Goal: Task Accomplishment & Management: Use online tool/utility

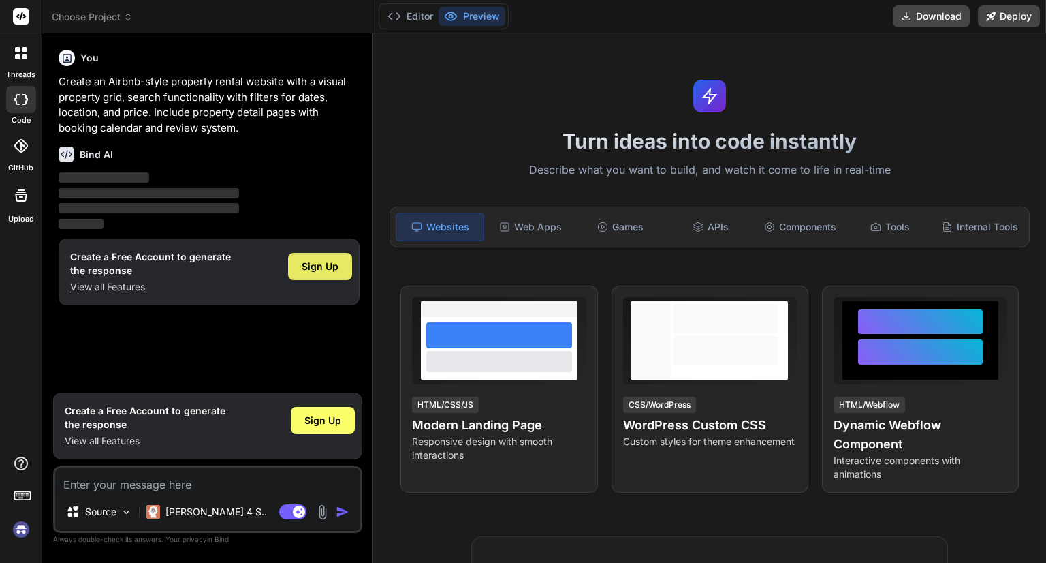
click at [314, 265] on span "Sign Up" at bounding box center [320, 266] width 37 height 14
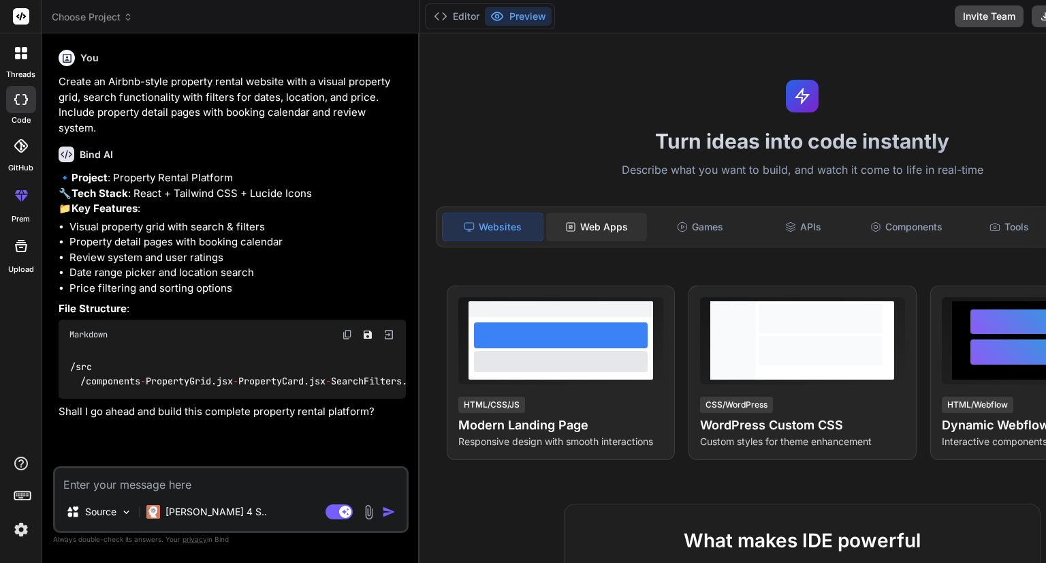
click at [546, 229] on div "Web Apps" at bounding box center [596, 226] width 101 height 29
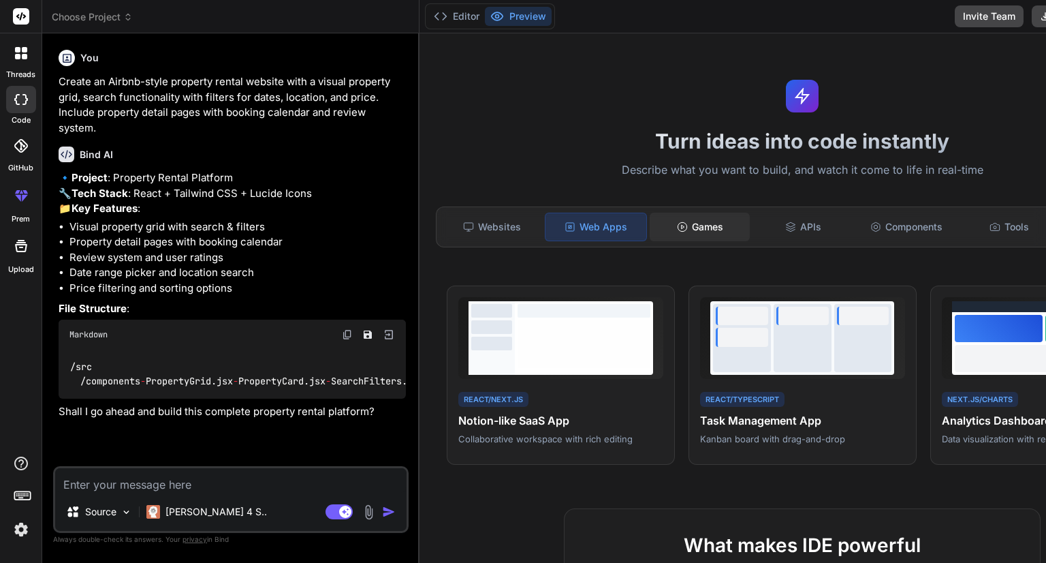
click at [650, 229] on div "Games" at bounding box center [700, 226] width 101 height 29
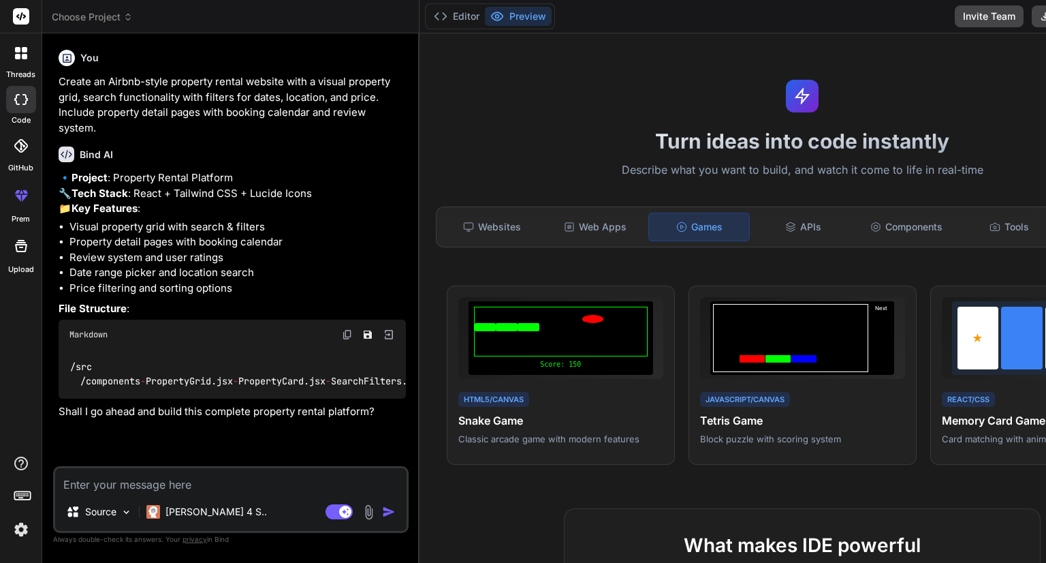
scroll to position [112, 0]
click at [127, 513] on img at bounding box center [127, 512] width 12 height 12
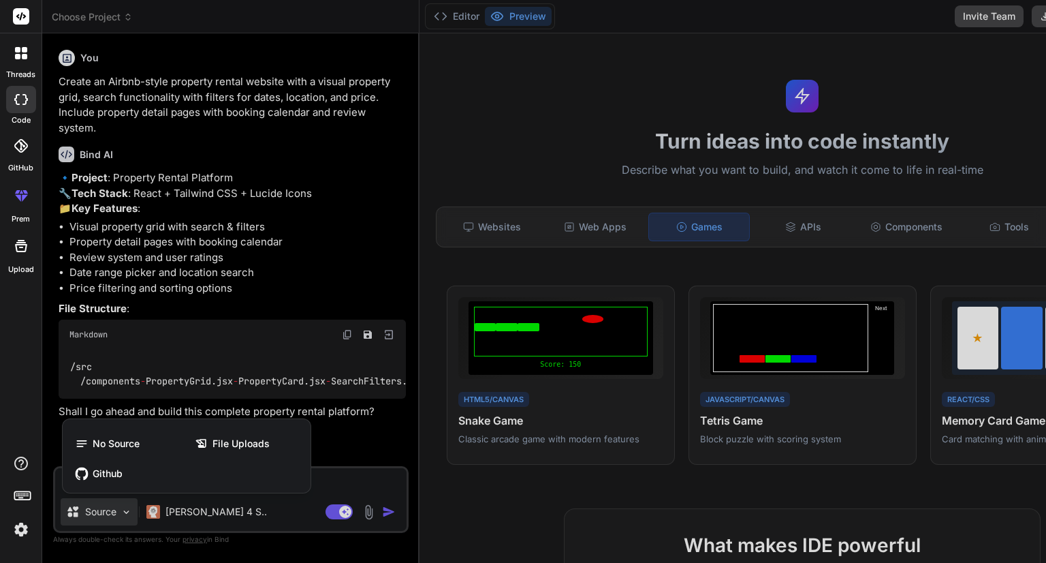
click at [345, 441] on div at bounding box center [523, 281] width 1046 height 563
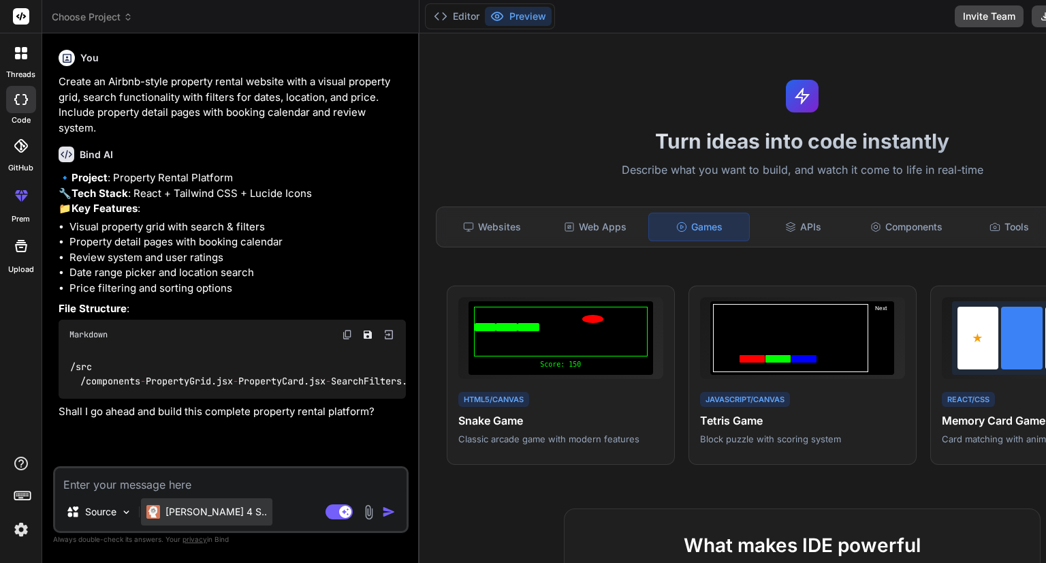
click at [219, 515] on p "Claude 4 S.." at bounding box center [215, 512] width 101 height 14
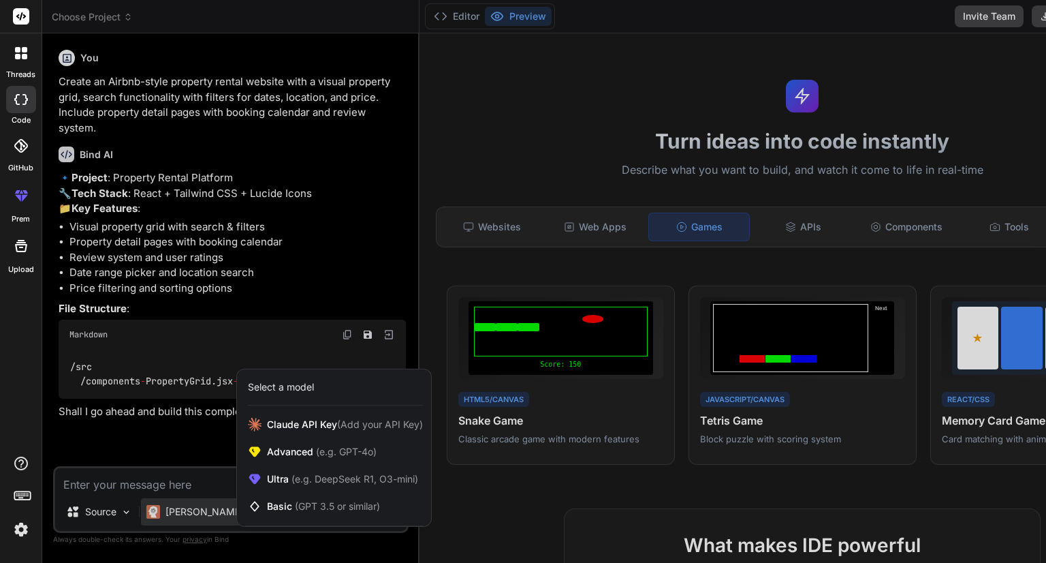
click at [224, 459] on div at bounding box center [523, 281] width 1046 height 563
type textarea "x"
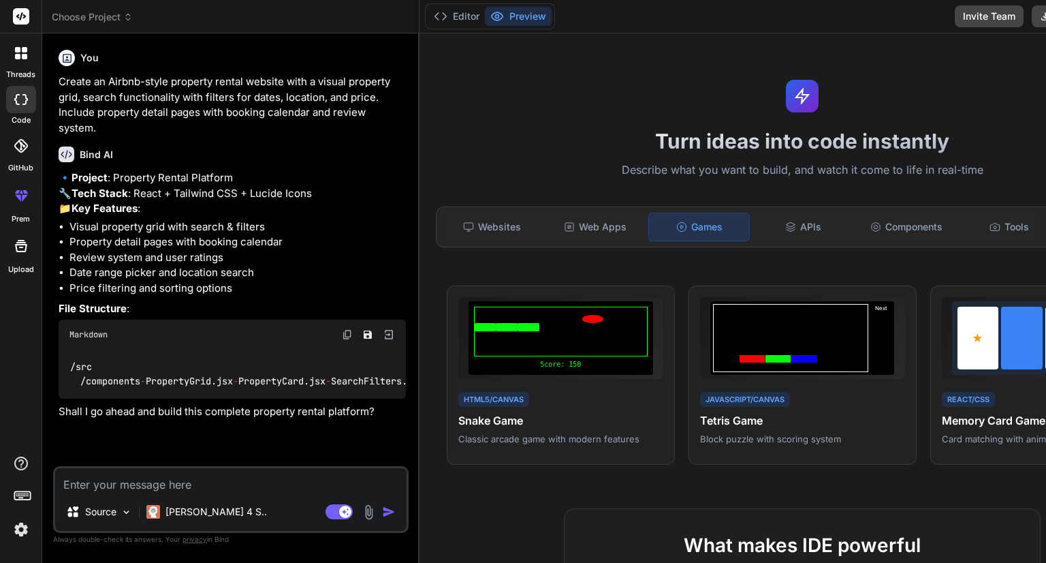
click at [382, 509] on img "button" at bounding box center [389, 512] width 14 height 14
click at [178, 481] on textarea at bounding box center [230, 480] width 351 height 25
type textarea "y"
type textarea "x"
type textarea "ye"
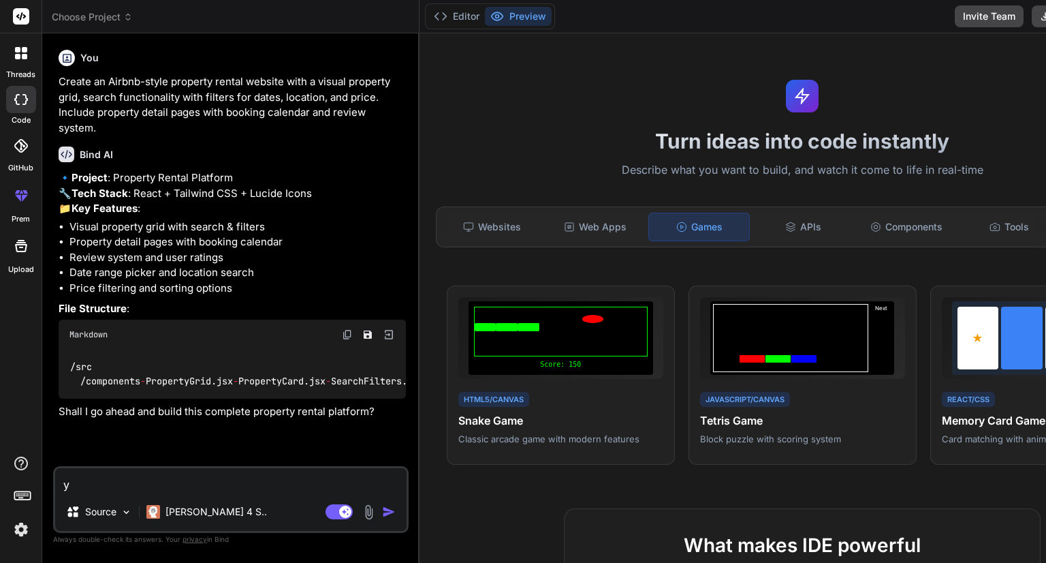
type textarea "x"
type textarea "yes"
type textarea "x"
type textarea "yes"
click at [382, 517] on img "button" at bounding box center [389, 512] width 14 height 14
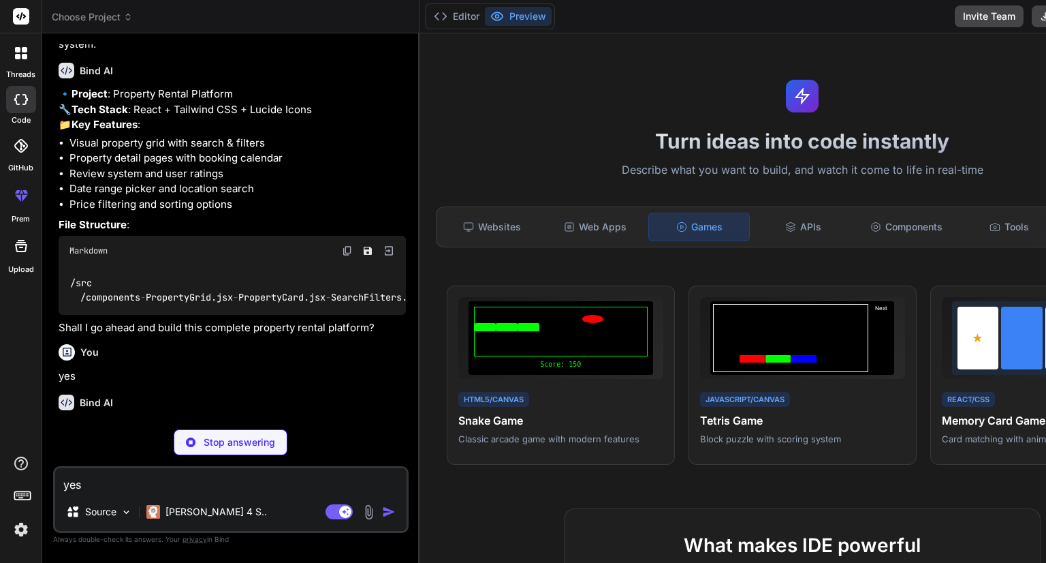
scroll to position [253, 0]
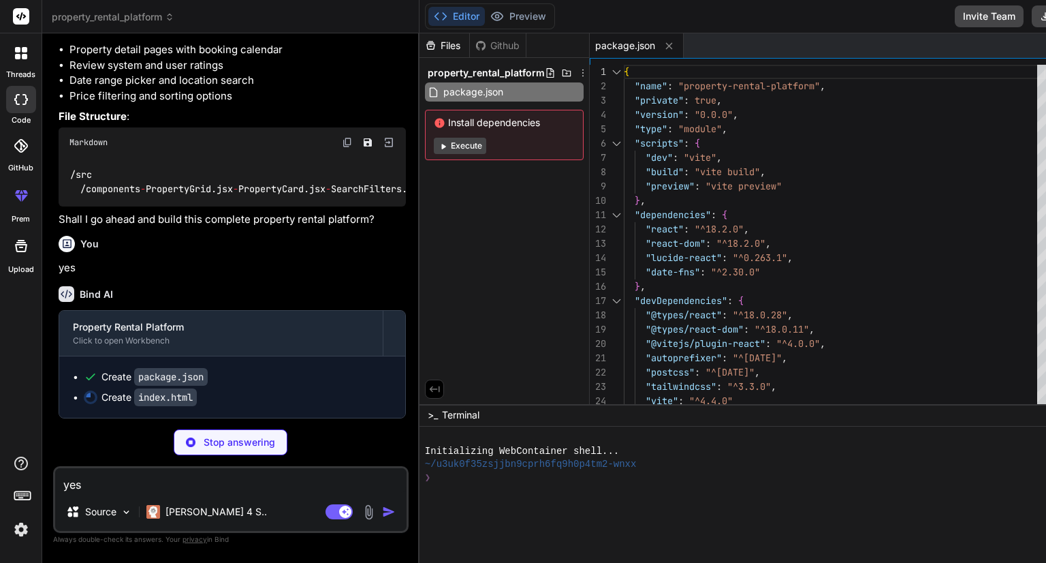
type textarea "x"
type textarea "<div id="root"></div> <script type="module" src="/src/main.jsx"></script> </bod…"
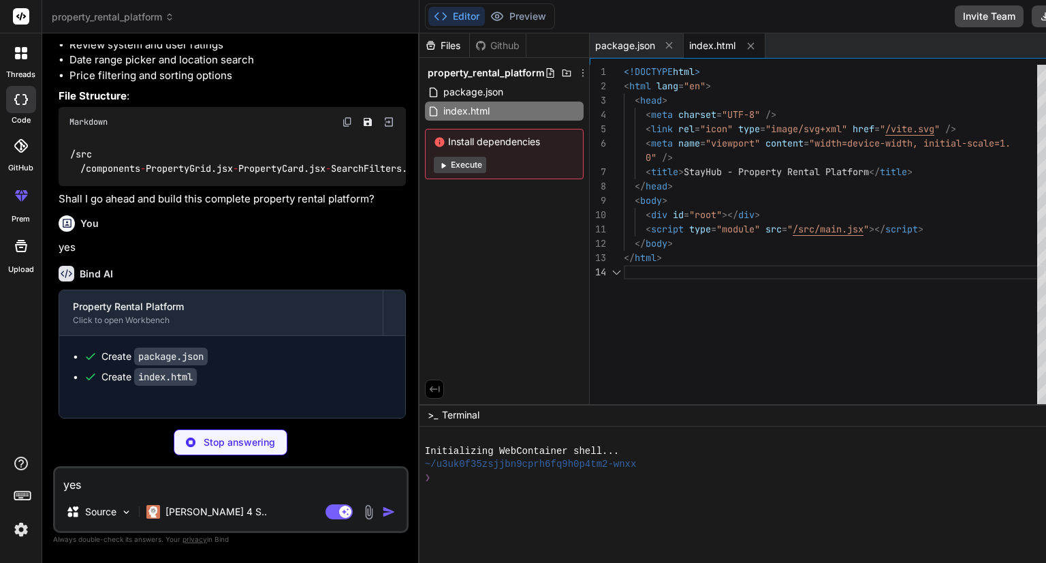
type textarea "x"
type textarea "import { defineConfig } from 'vite' import react from '@vitejs/plugin-react' ex…"
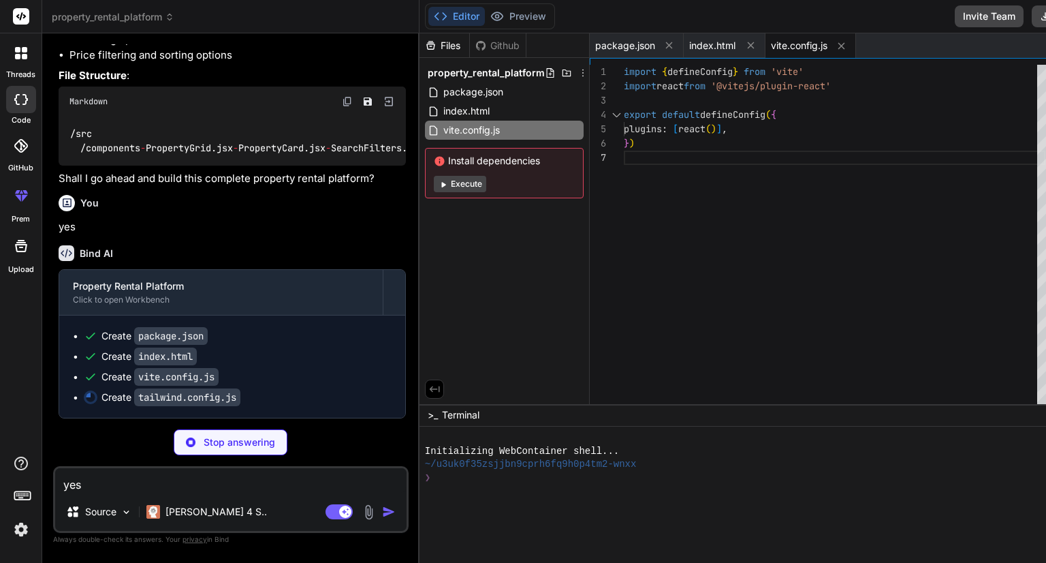
type textarea "x"
type textarea "}"
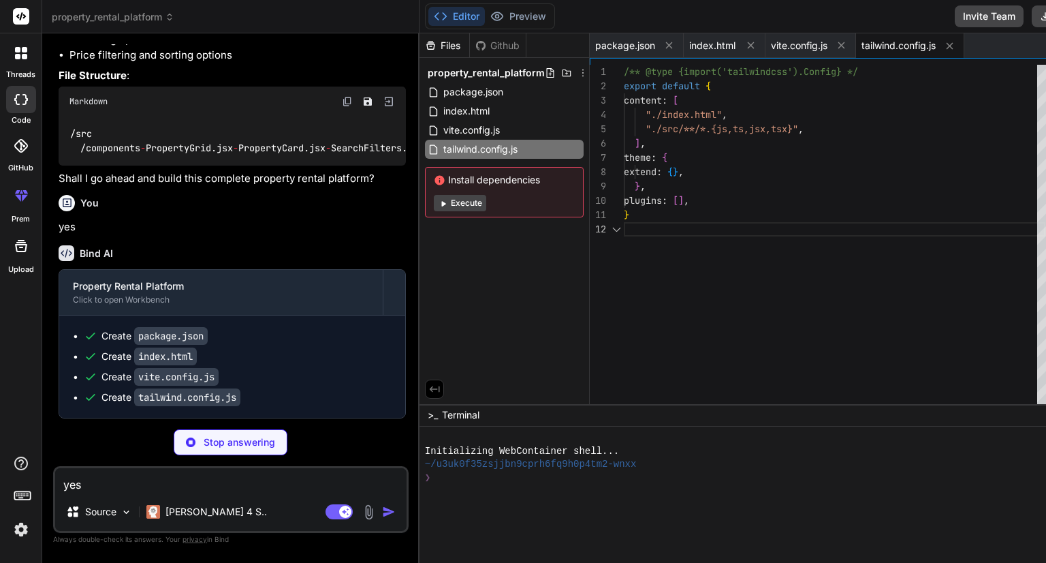
type textarea "x"
type textarea "export default { plugins: { tailwindcss: {}, autoprefixer: {}, }, }"
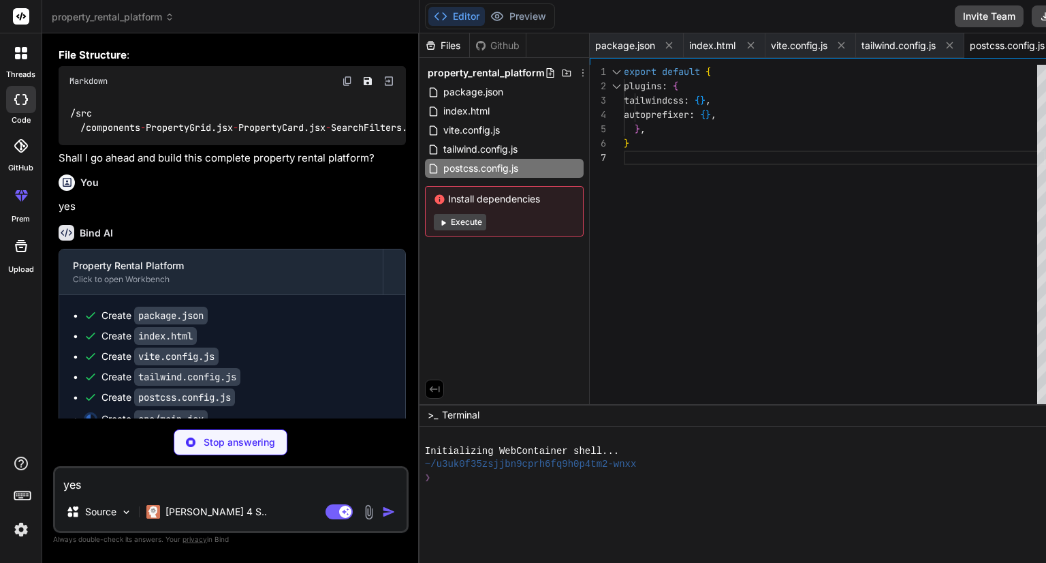
type textarea "x"
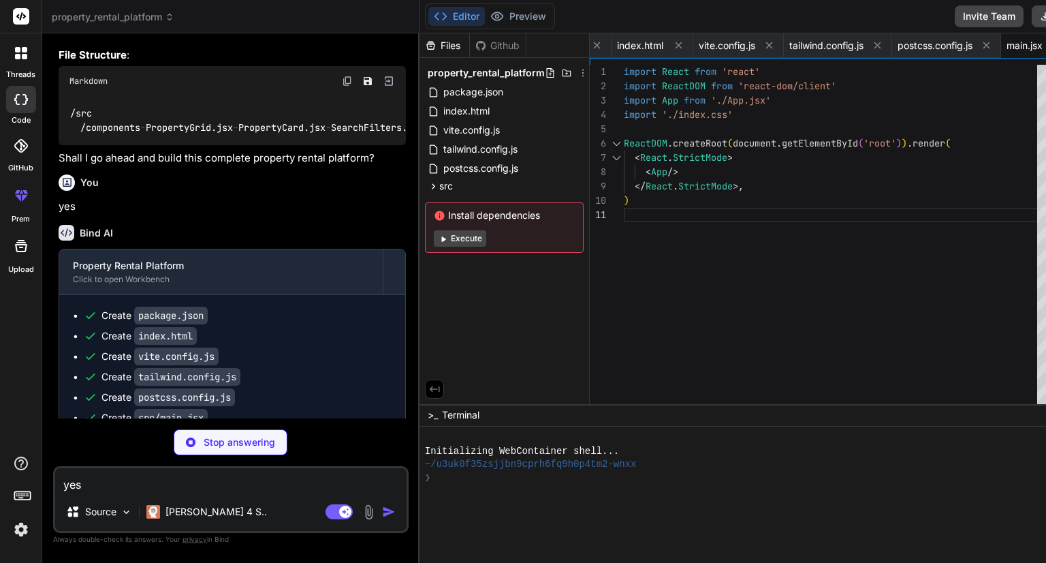
type textarea "x"
type textarea "}"
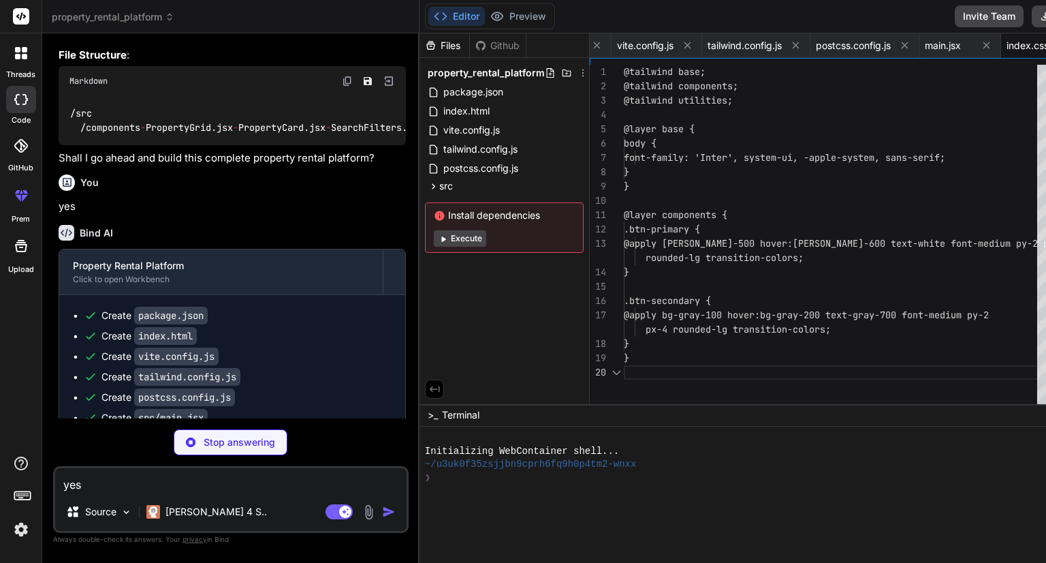
scroll to position [0, 251]
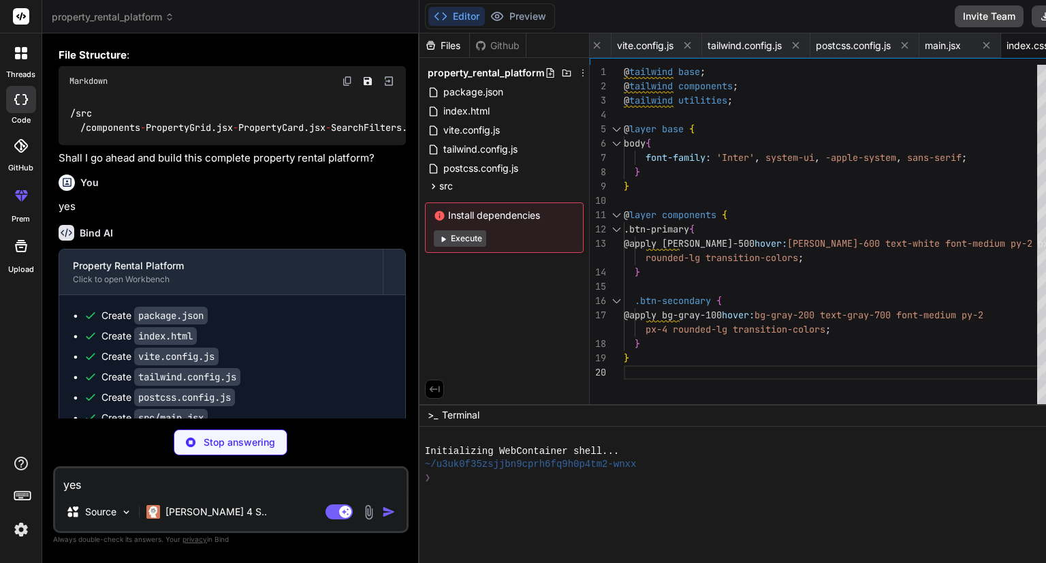
type textarea "x"
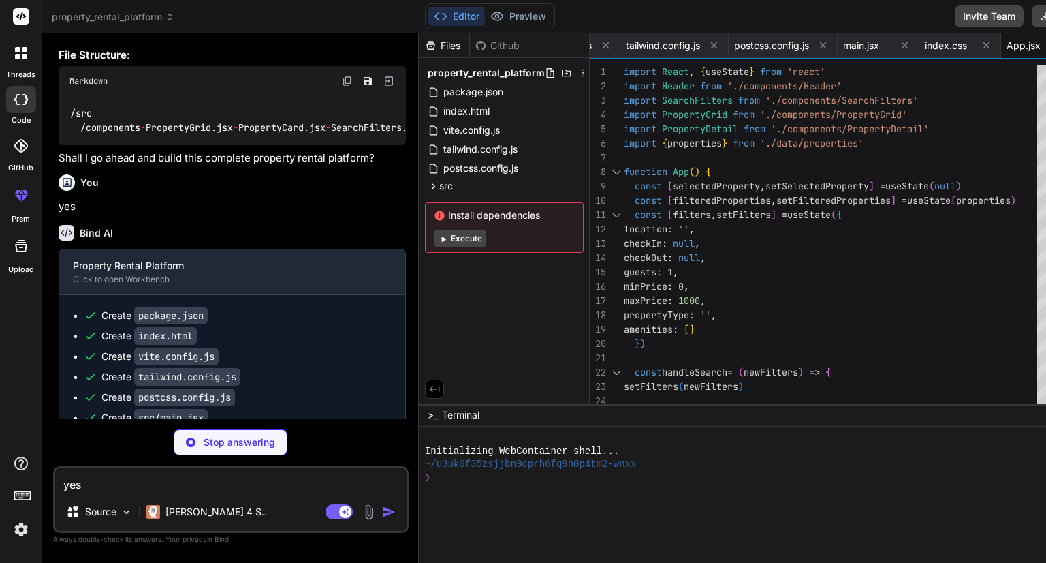
type textarea "x"
type textarea "</header> ) } export default Header"
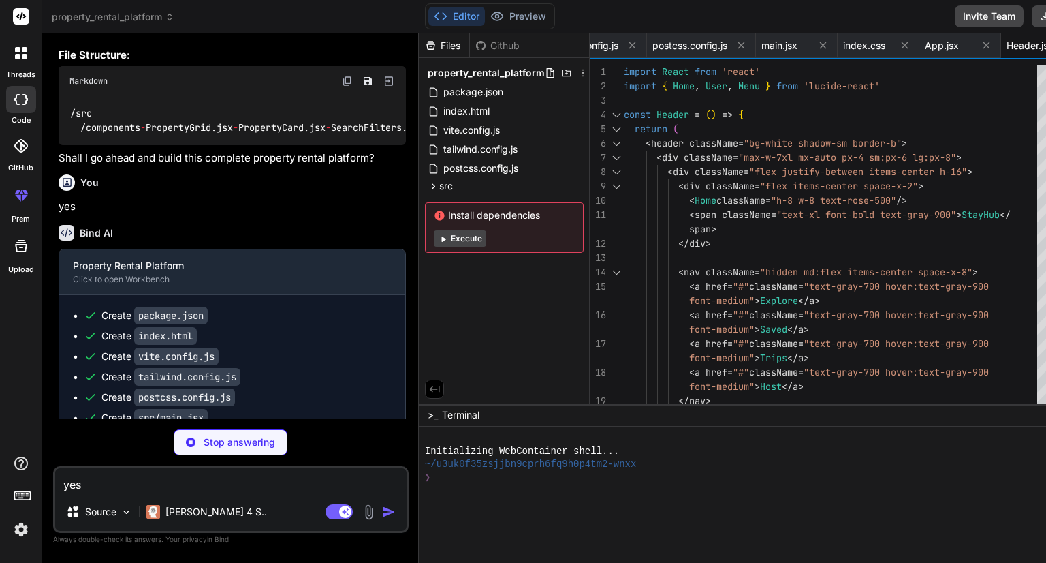
type textarea "x"
type textarea "} export default SearchFilters"
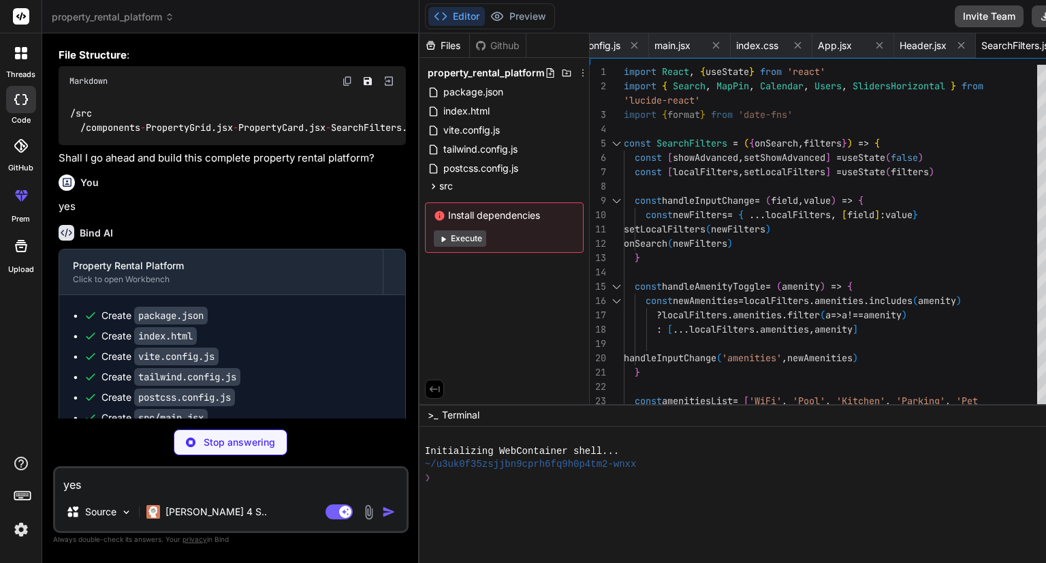
type textarea "x"
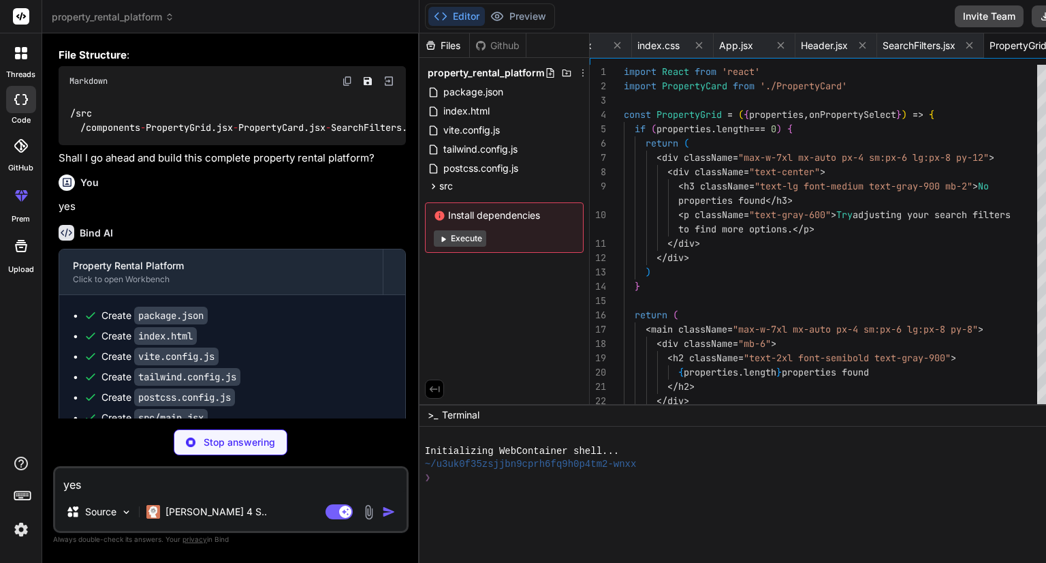
scroll to position [0, 630]
type textarea "x"
type textarea "</div> ) } export default PropertyCard"
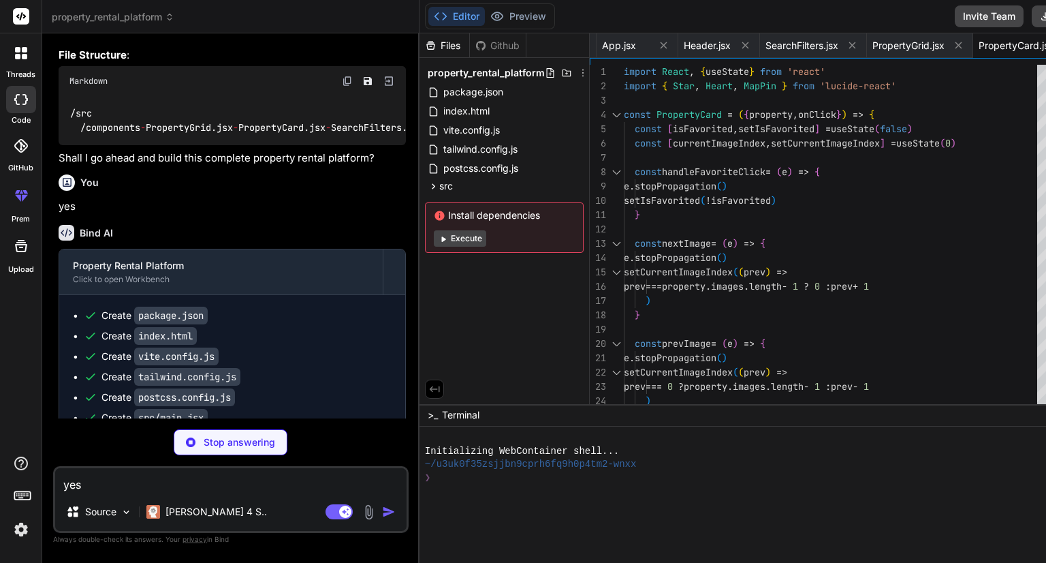
click at [434, 238] on button "Execute" at bounding box center [460, 238] width 52 height 16
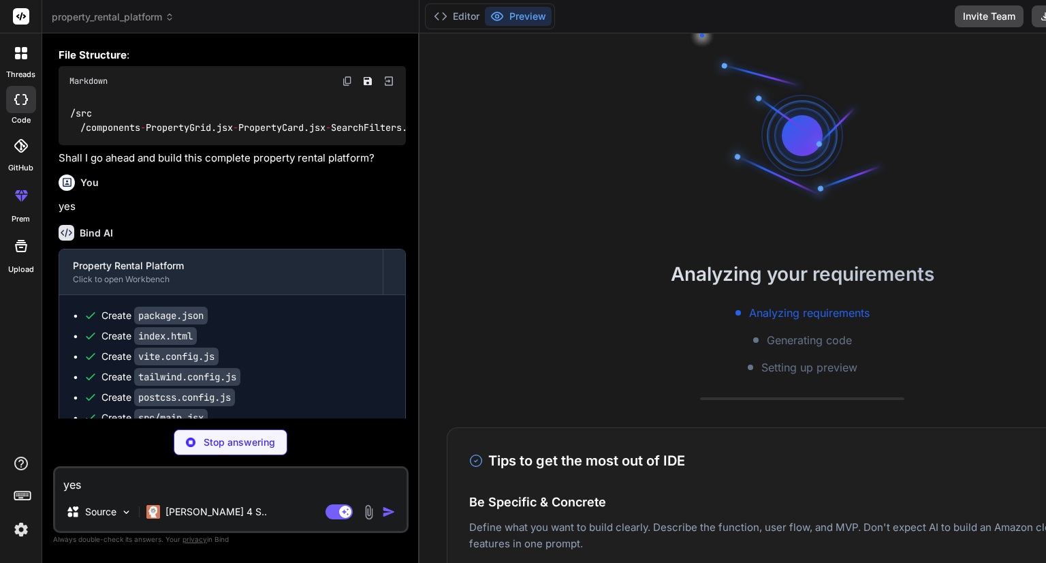
type textarea "x"
type textarea "export default PropertyDetail"
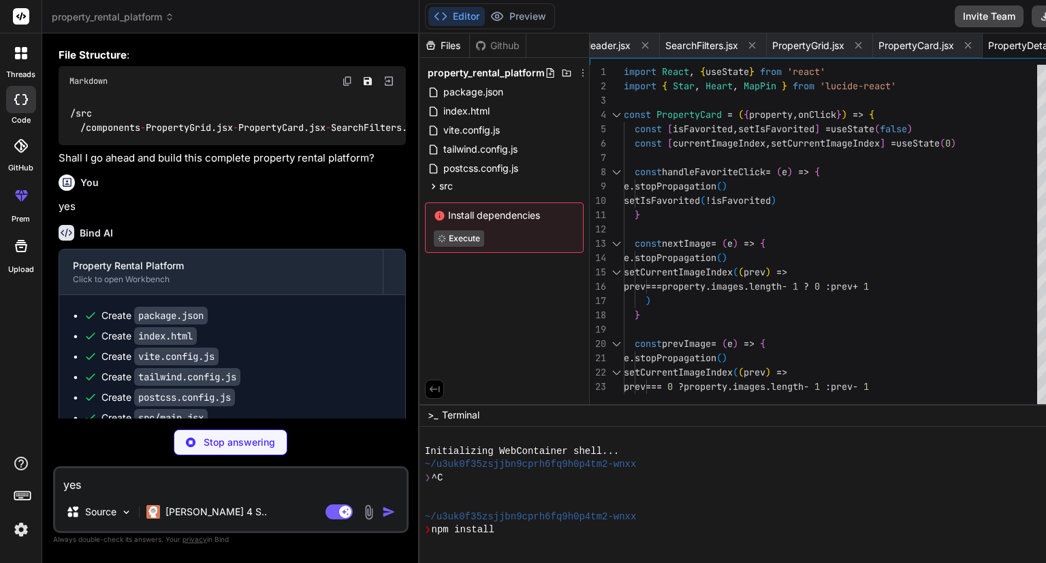
type textarea "x"
type textarea ")} </div> ) } export default BookingCalendar"
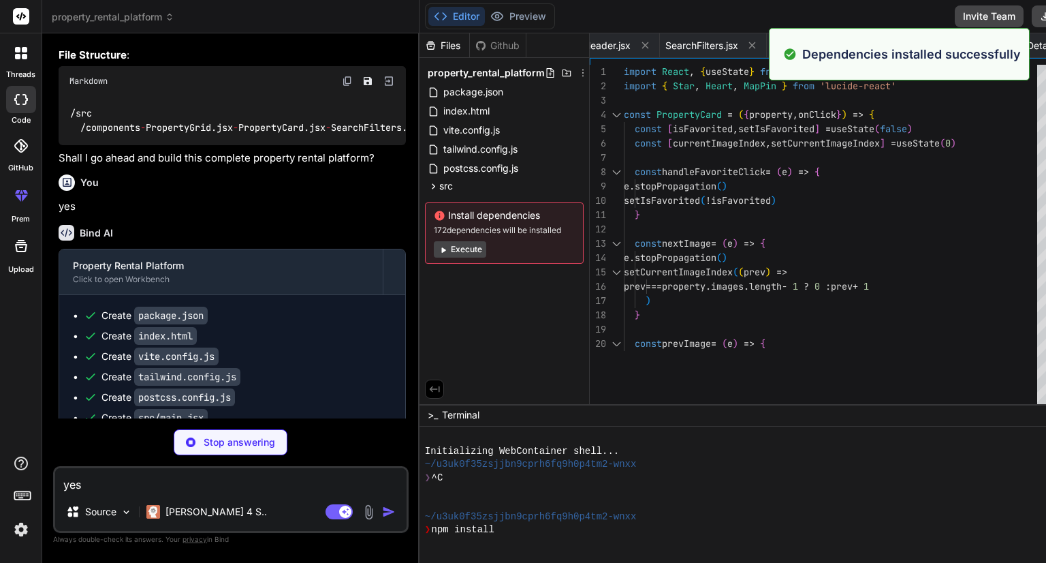
type textarea "x"
type textarea "export default ReviewSystem"
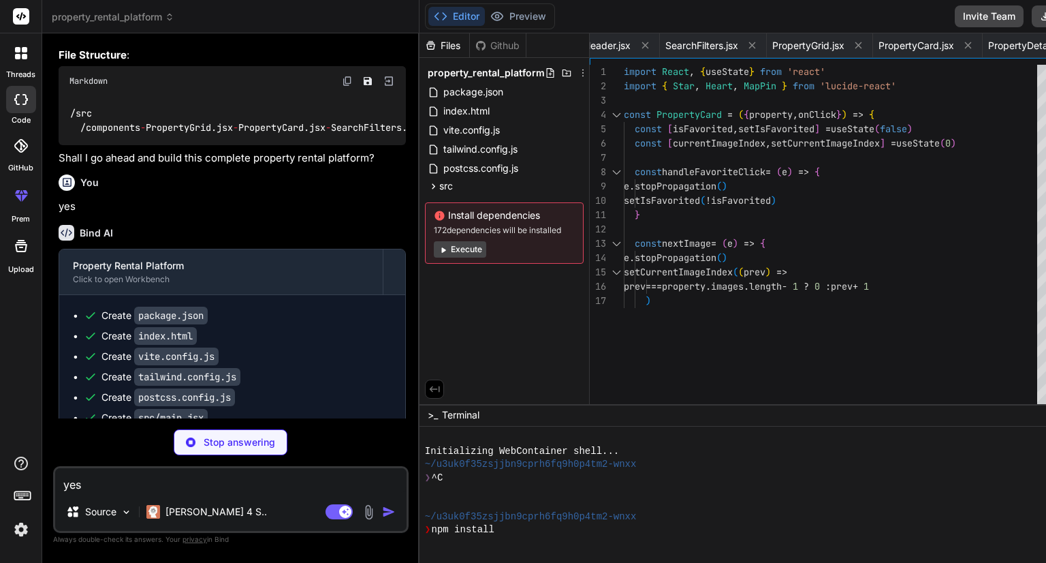
type textarea "x"
type textarea "]"
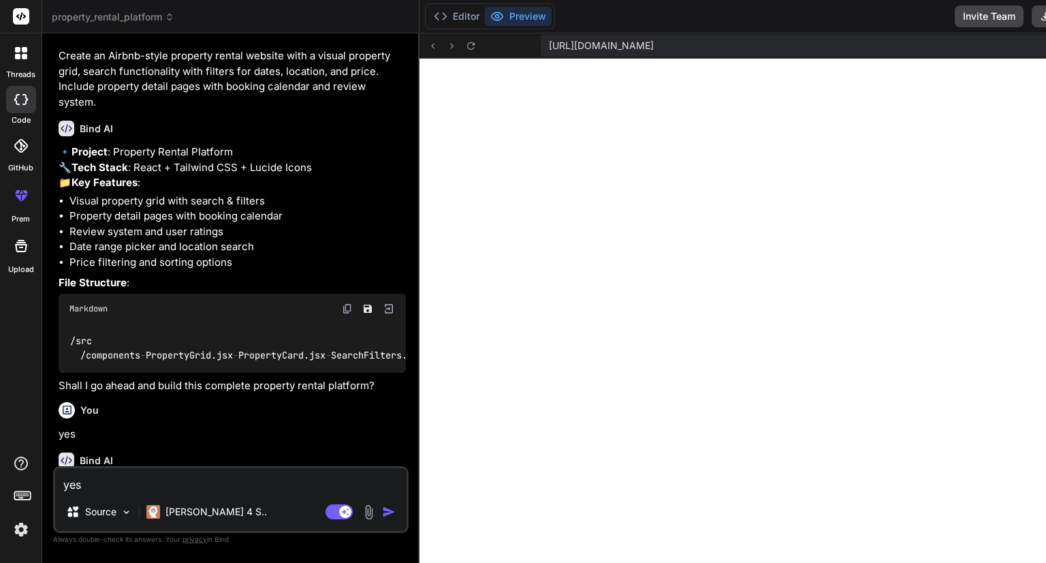
scroll to position [0, 0]
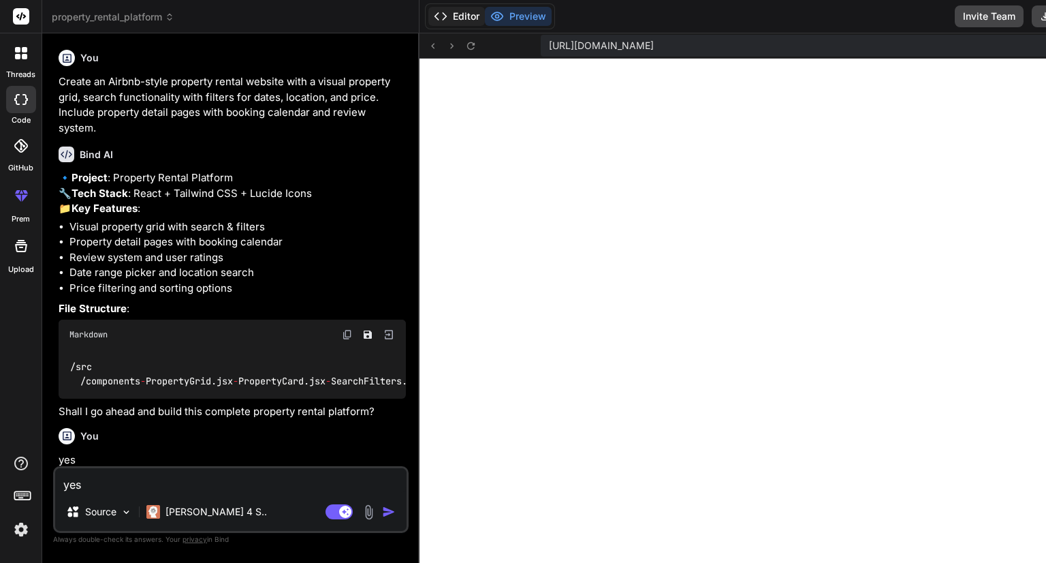
click at [428, 17] on button "Editor" at bounding box center [456, 16] width 57 height 19
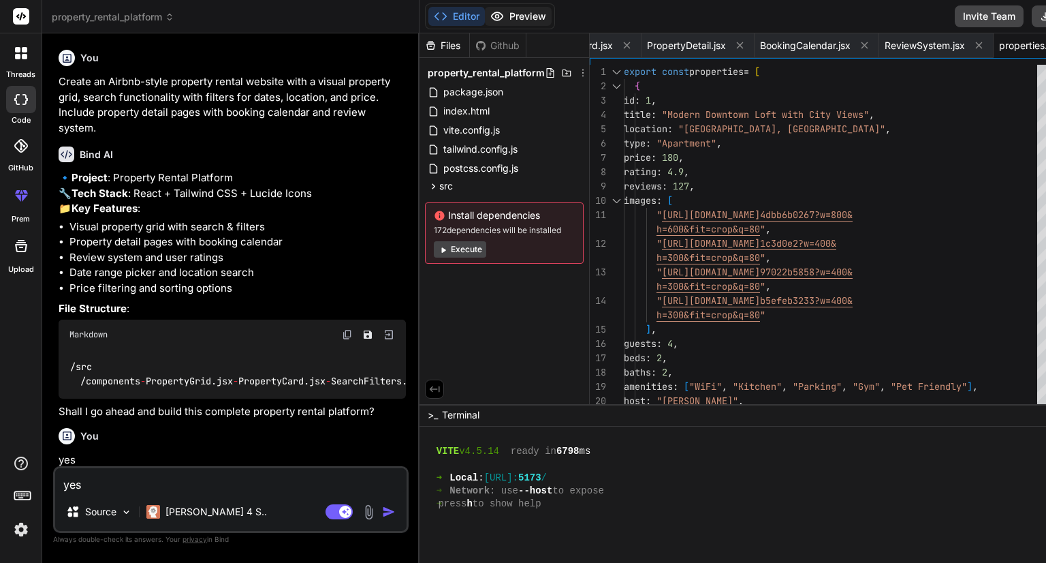
click at [485, 19] on button "Preview" at bounding box center [518, 16] width 67 height 19
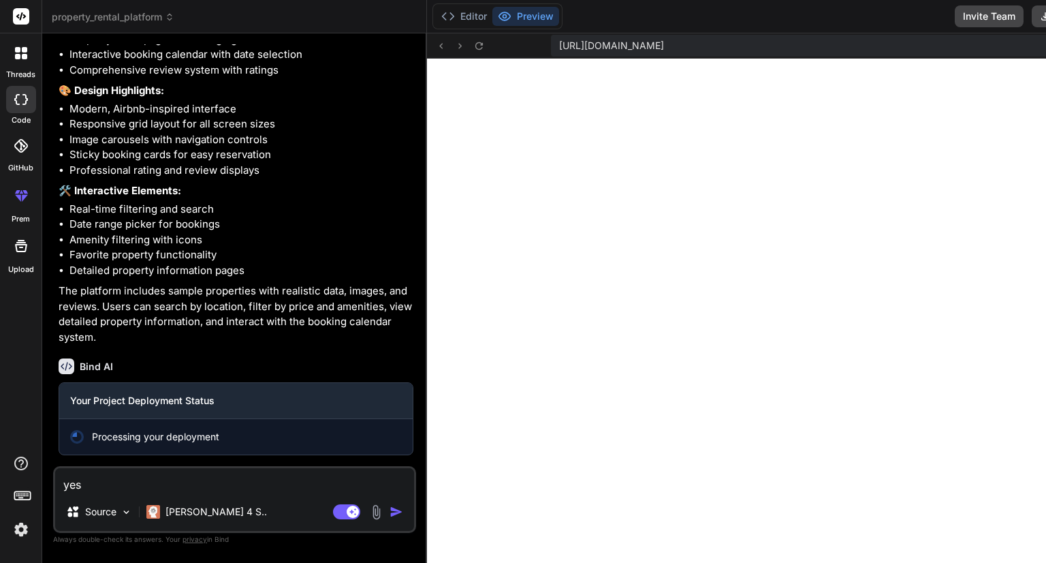
scroll to position [1212, 0]
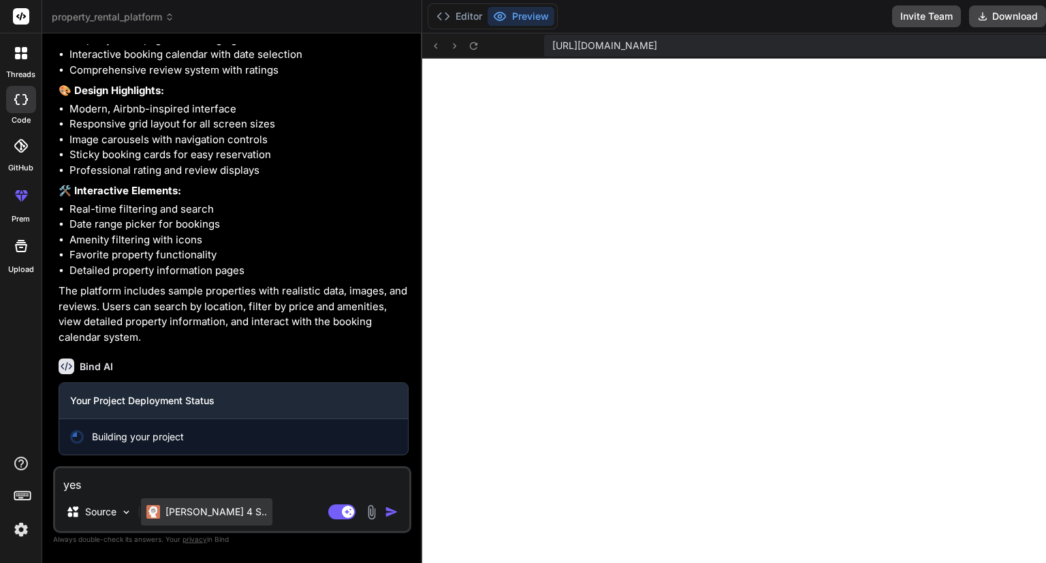
click at [185, 516] on p "Claude 4 S.." at bounding box center [215, 512] width 101 height 14
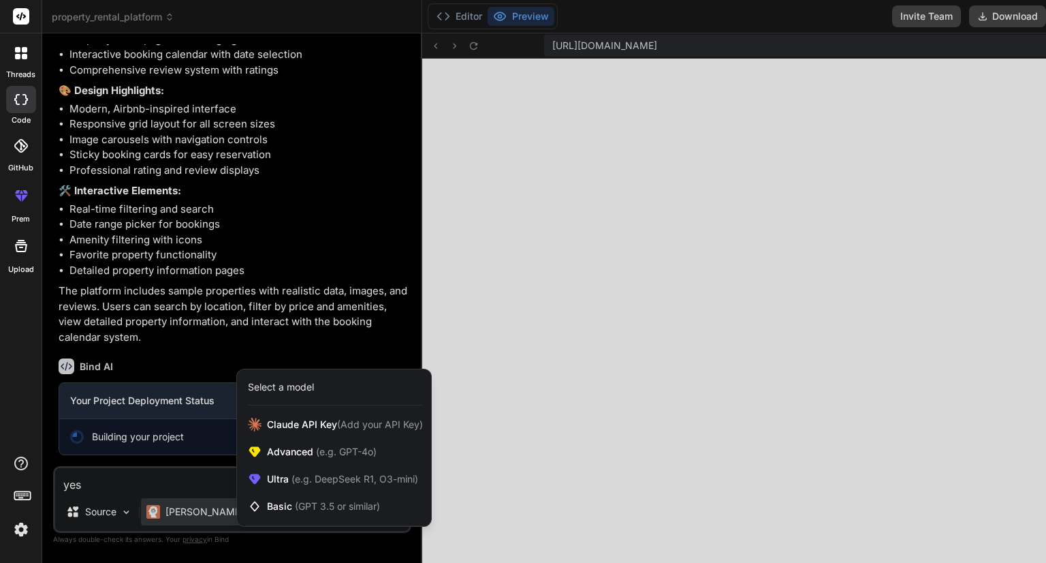
click at [312, 240] on div at bounding box center [523, 281] width 1046 height 563
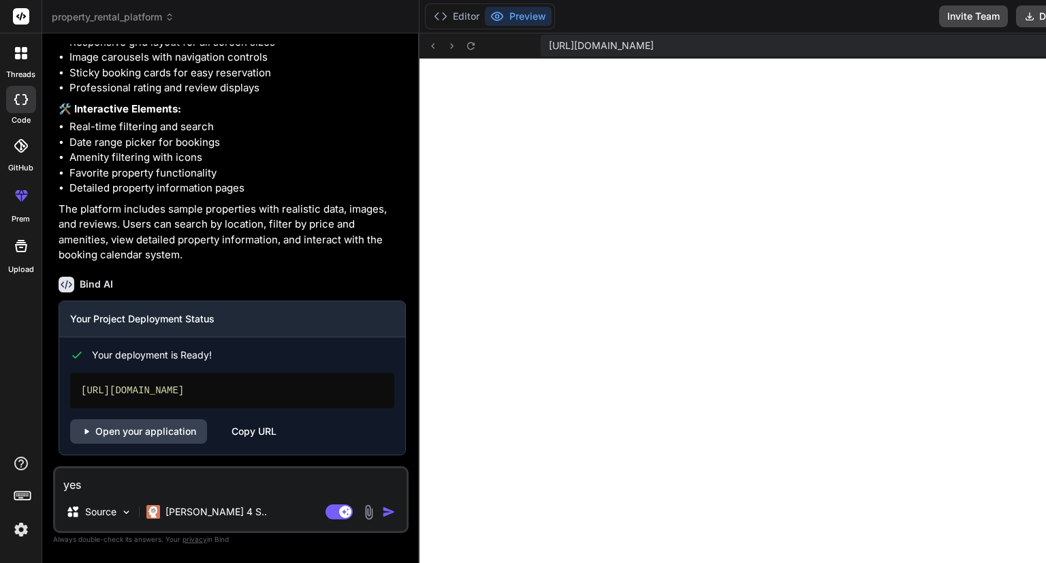
scroll to position [1293, 0]
type textarea "x"
click at [177, 434] on link "Open your application" at bounding box center [138, 431] width 137 height 25
click at [428, 16] on button "Editor" at bounding box center [456, 16] width 57 height 19
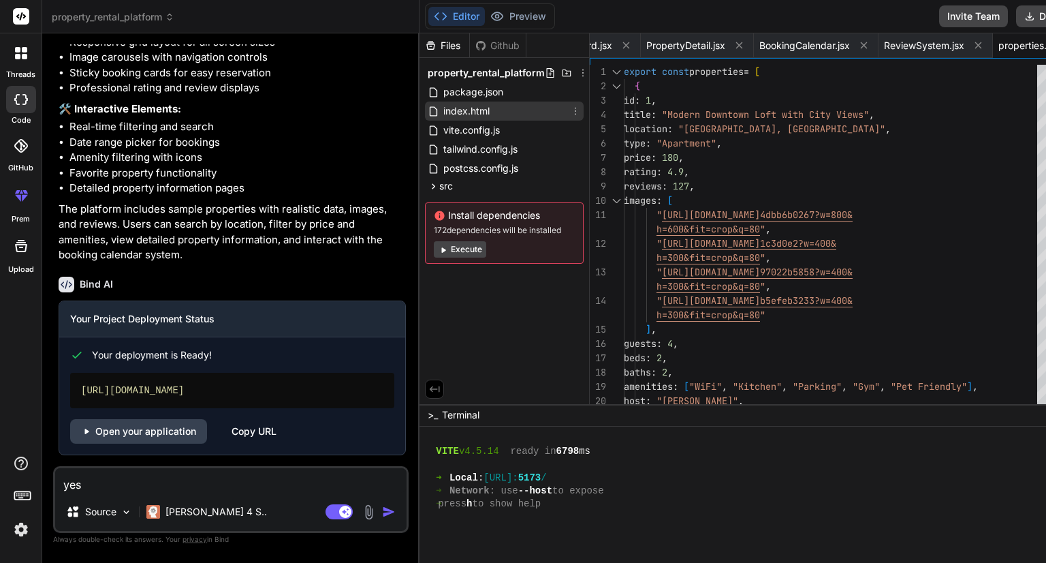
click at [442, 106] on span "index.html" at bounding box center [466, 111] width 49 height 16
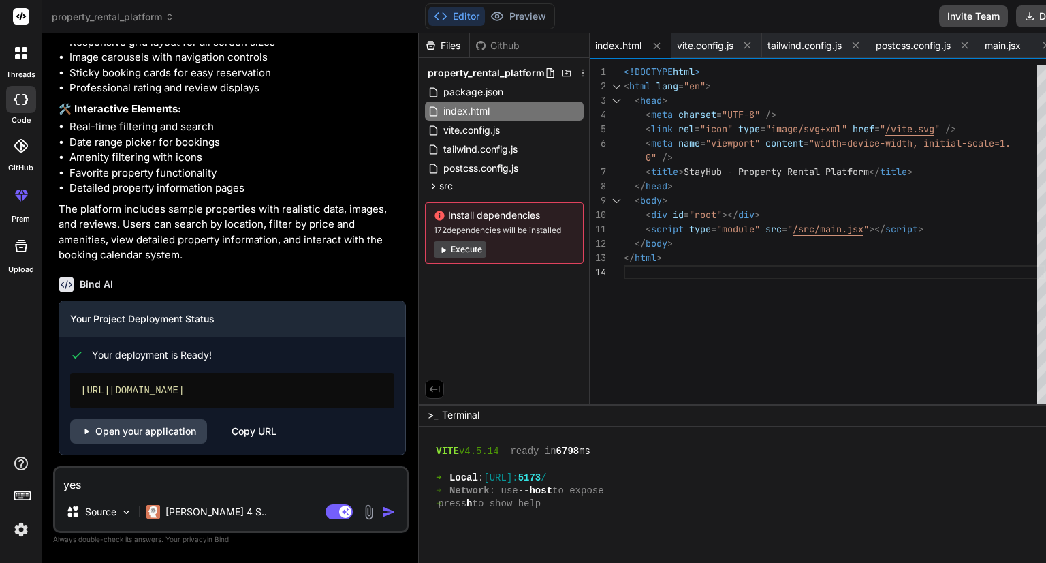
click at [680, 178] on div "<!DOCTYPE html > < html lang = "en" > < head > < meta charset = "UTF-8" /> < li…" at bounding box center [835, 237] width 422 height 345
click at [681, 172] on div "<!DOCTYPE html > < html lang = "en" > < head > < meta charset = "UTF-8" /> < li…" at bounding box center [835, 237] width 422 height 345
click at [678, 174] on div "<!DOCTYPE html > < html lang = "en" > < head > < meta charset = "UTF-8" /> < li…" at bounding box center [835, 237] width 422 height 345
click at [678, 168] on div "<!DOCTYPE html > < html lang = "en" > < head > < meta charset = "UTF-8" /> < li…" at bounding box center [835, 237] width 422 height 345
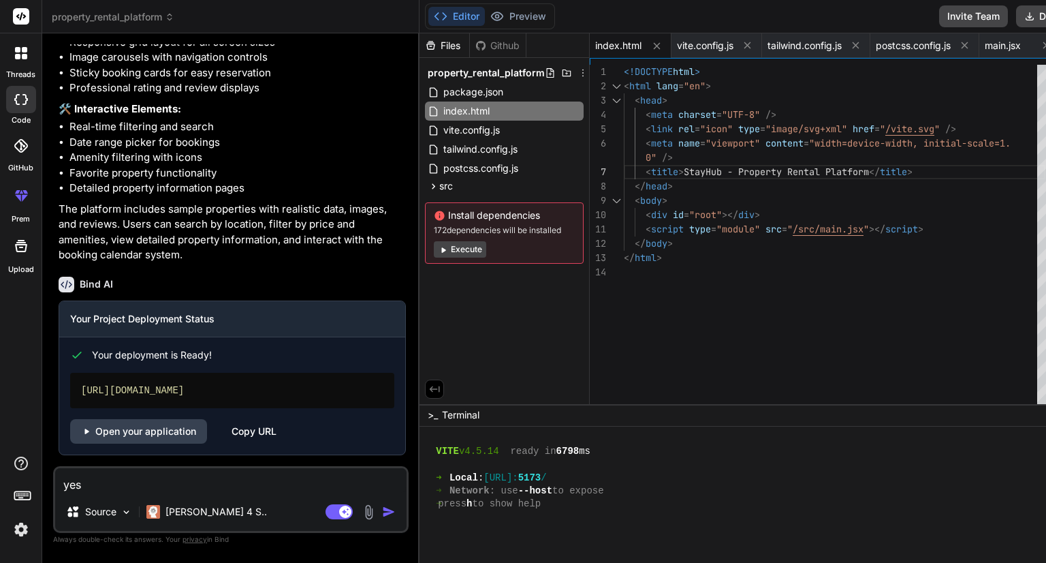
scroll to position [101, 0]
type textarea "<!DOCTYPE html> <html lang="en"> <head> <meta charset="UTF-8" /> <link rel="ico…"
click at [485, 19] on button "Preview" at bounding box center [518, 16] width 67 height 19
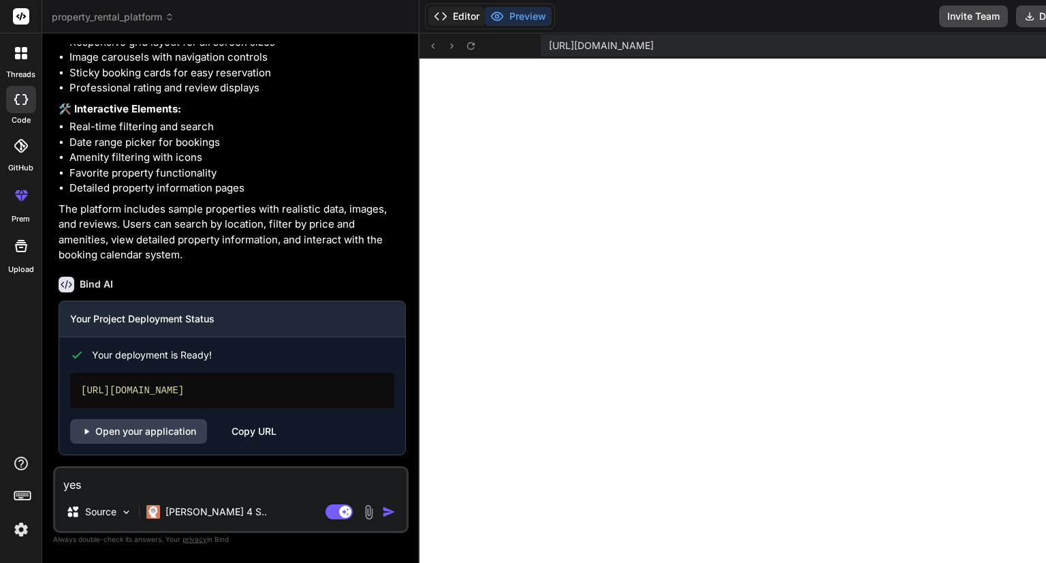
click at [428, 16] on button "Editor" at bounding box center [456, 16] width 57 height 19
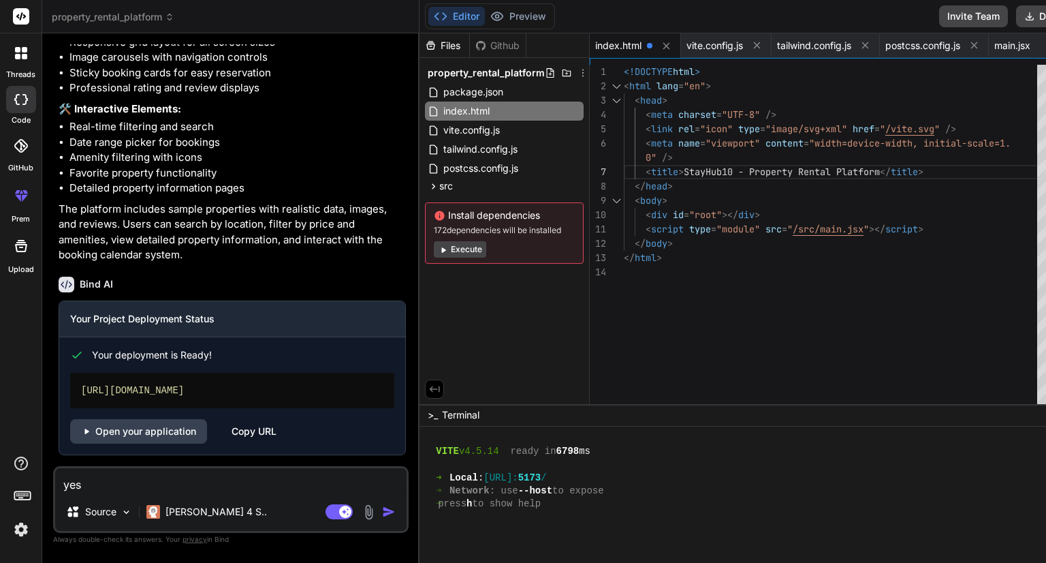
click at [692, 189] on div "<!DOCTYPE html > < html lang = "en" > < head > < meta charset = "UTF-8" /> < li…" at bounding box center [835, 237] width 422 height 345
click at [642, 196] on div "<!DOCTYPE html > < html lang = "en" > < head > < meta charset = "UTF-8" /> < li…" at bounding box center [835, 237] width 422 height 345
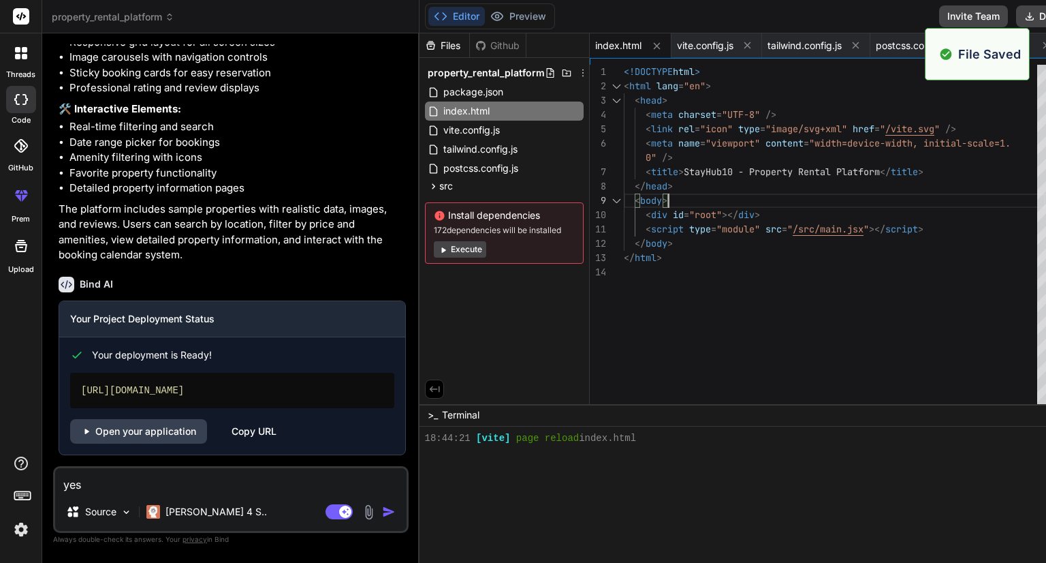
scroll to position [667, 0]
click at [493, 18] on button "Preview" at bounding box center [518, 16] width 67 height 19
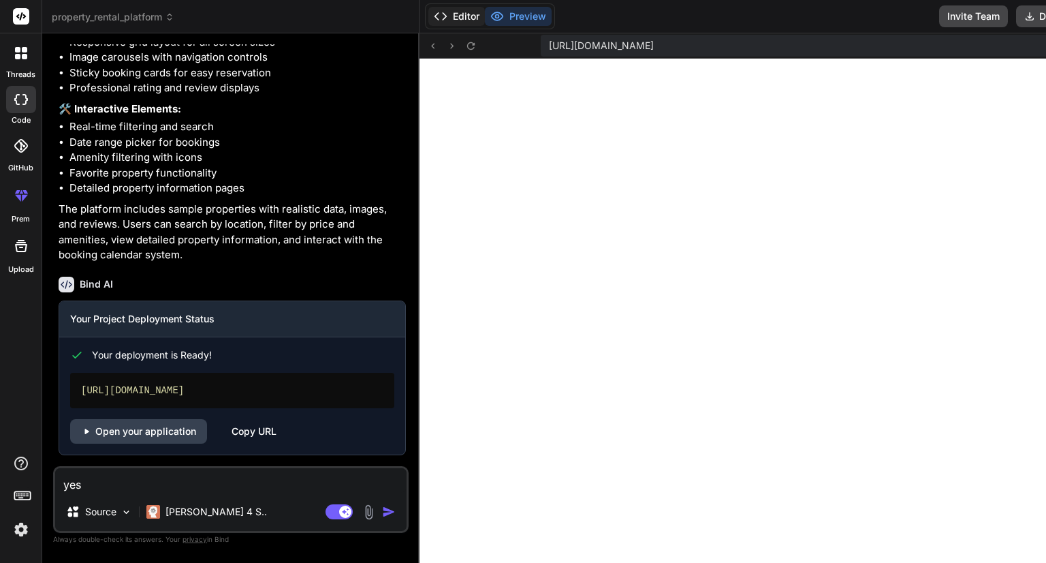
click at [428, 17] on button "Editor" at bounding box center [456, 16] width 57 height 19
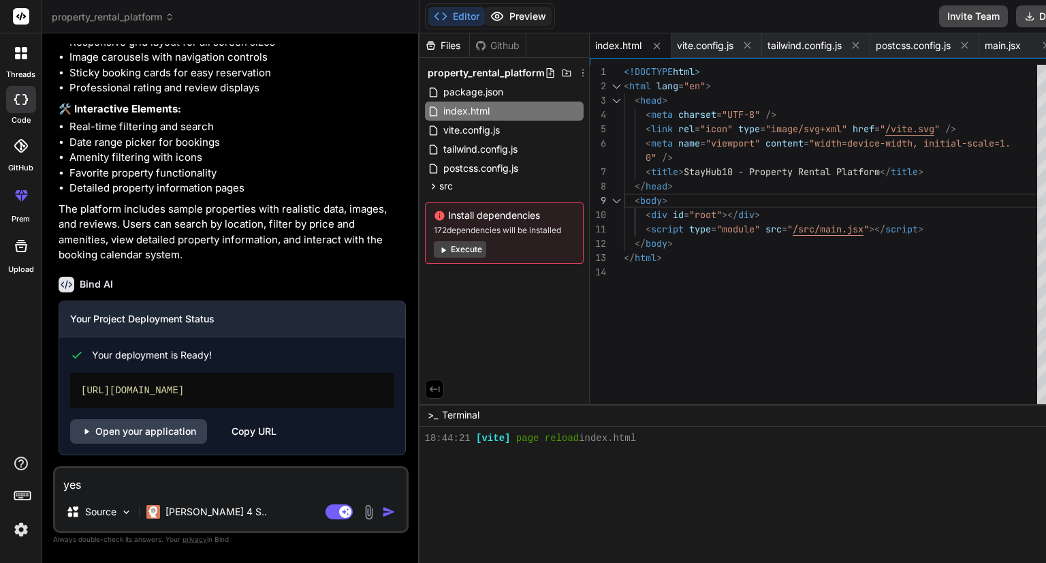
click at [485, 22] on button "Preview" at bounding box center [518, 16] width 67 height 19
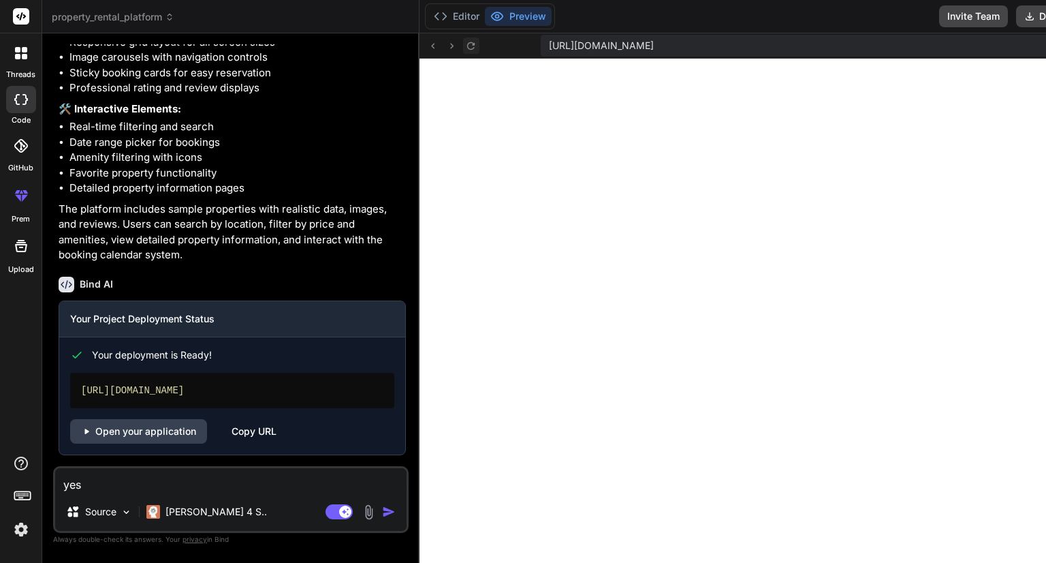
click at [465, 42] on icon at bounding box center [471, 46] width 12 height 12
click at [428, 15] on button "Editor" at bounding box center [456, 16] width 57 height 19
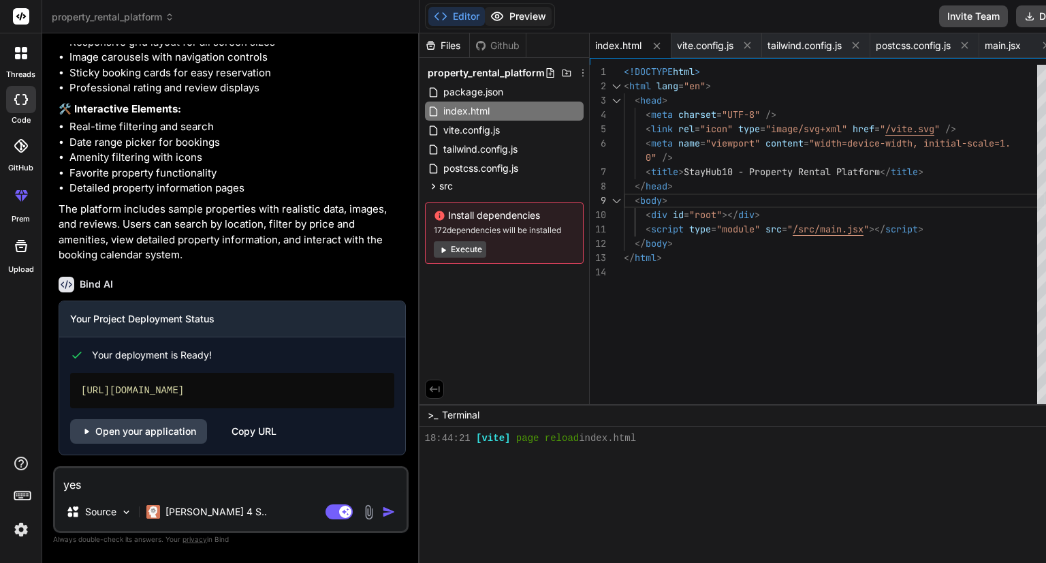
click at [492, 18] on button "Preview" at bounding box center [518, 16] width 67 height 19
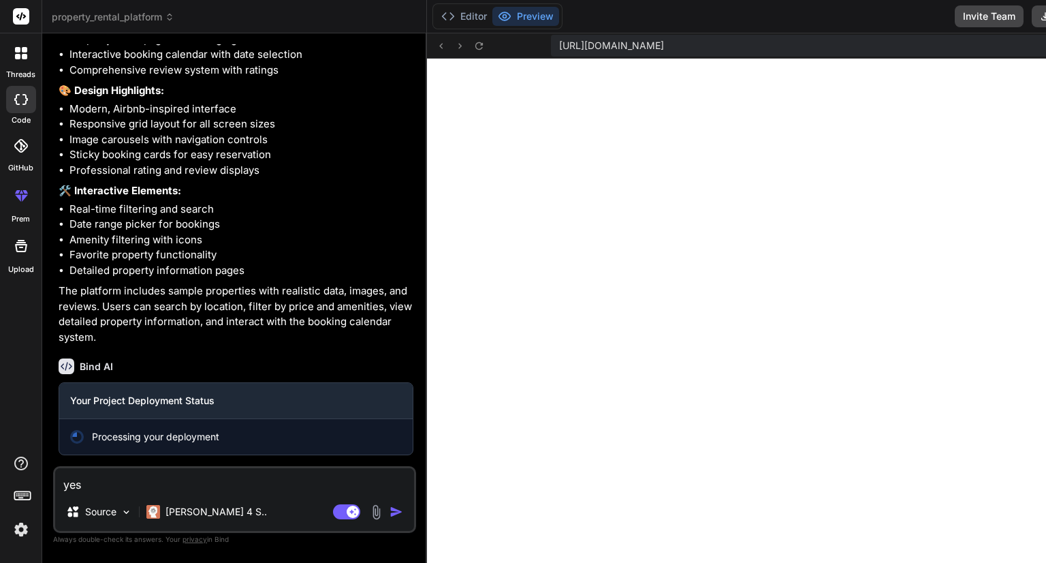
scroll to position [1212, 0]
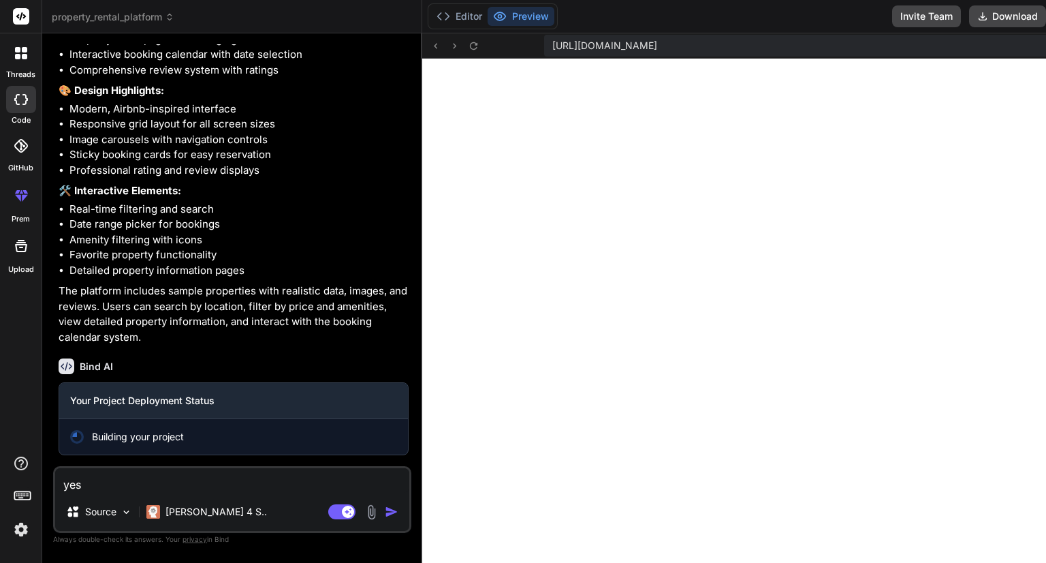
type textarea "x"
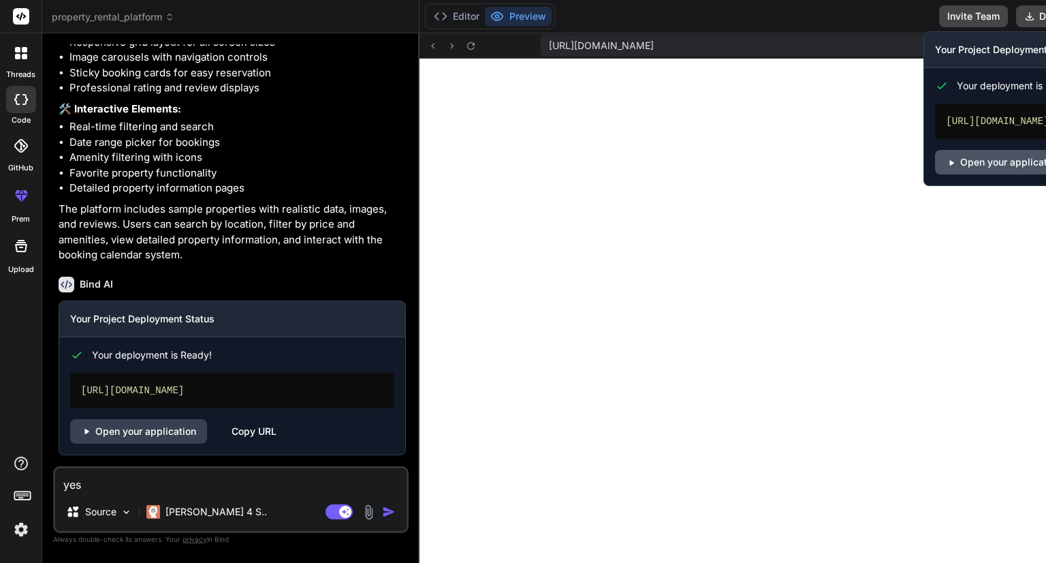
click at [935, 160] on link "Open your application" at bounding box center [1003, 162] width 137 height 25
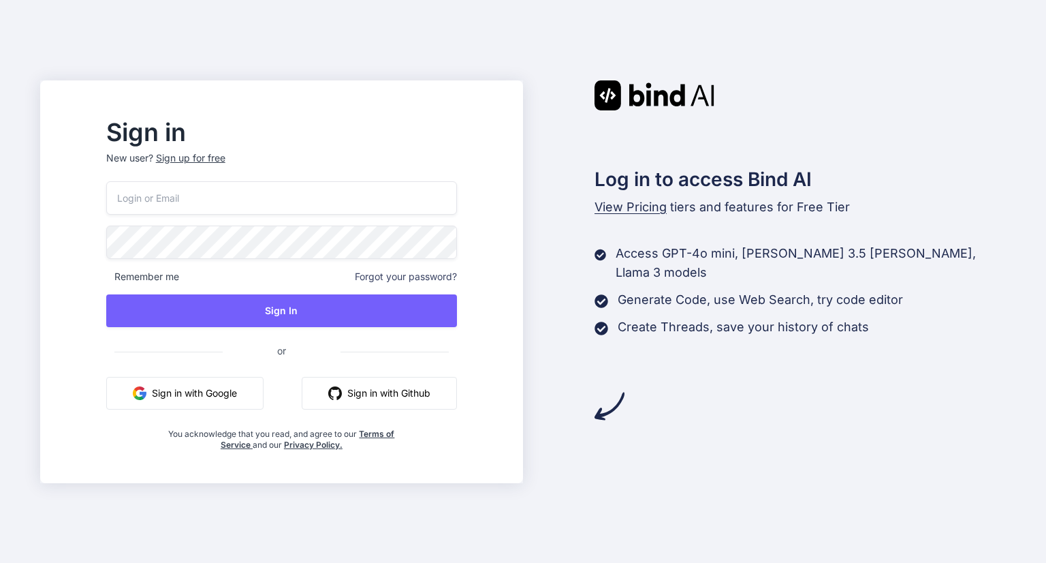
click at [232, 386] on button "Sign in with Google" at bounding box center [184, 393] width 157 height 33
